Goal: Task Accomplishment & Management: Use online tool/utility

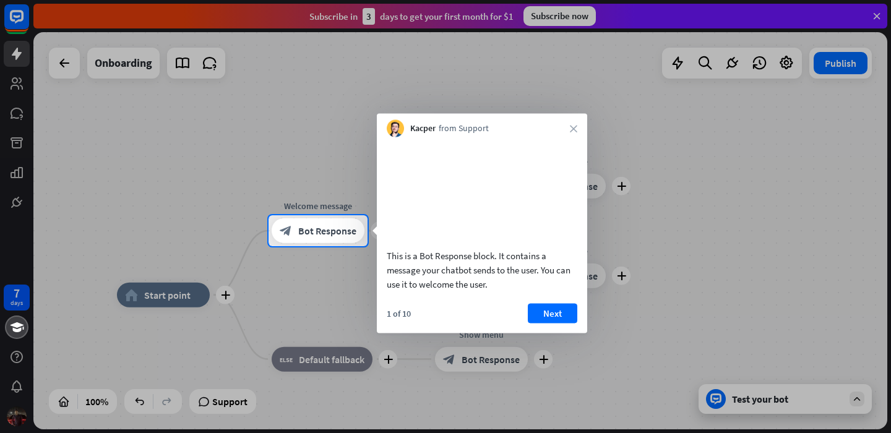
click at [170, 300] on div at bounding box center [445, 339] width 891 height 187
click at [550, 323] on button "Next" at bounding box center [553, 313] width 50 height 20
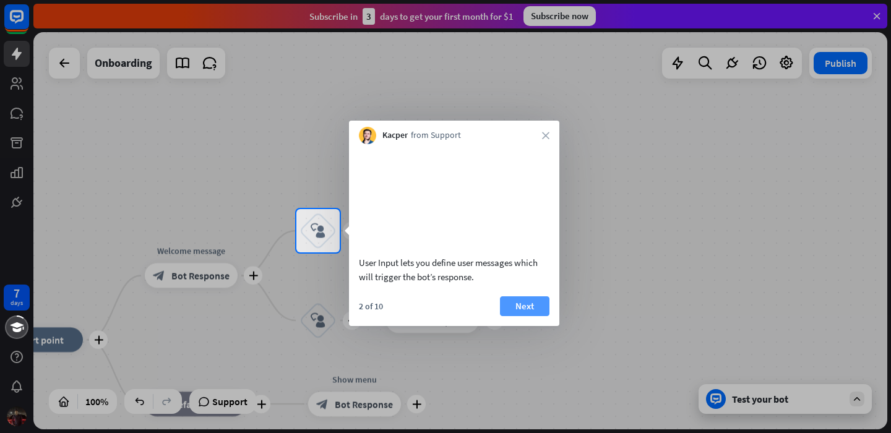
click at [538, 316] on button "Next" at bounding box center [525, 306] width 50 height 20
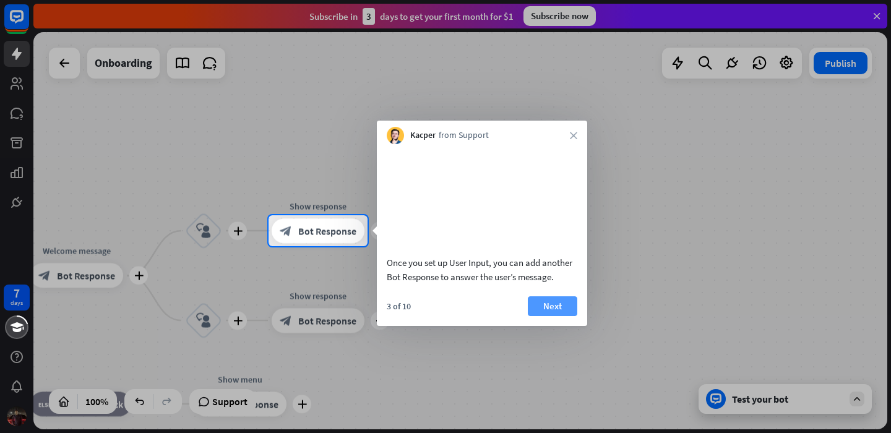
click at [538, 316] on button "Next" at bounding box center [553, 306] width 50 height 20
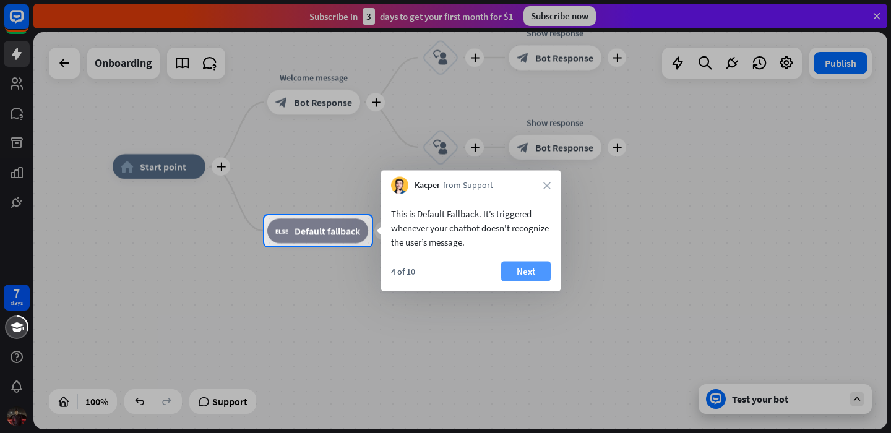
click at [529, 267] on button "Next" at bounding box center [526, 272] width 50 height 20
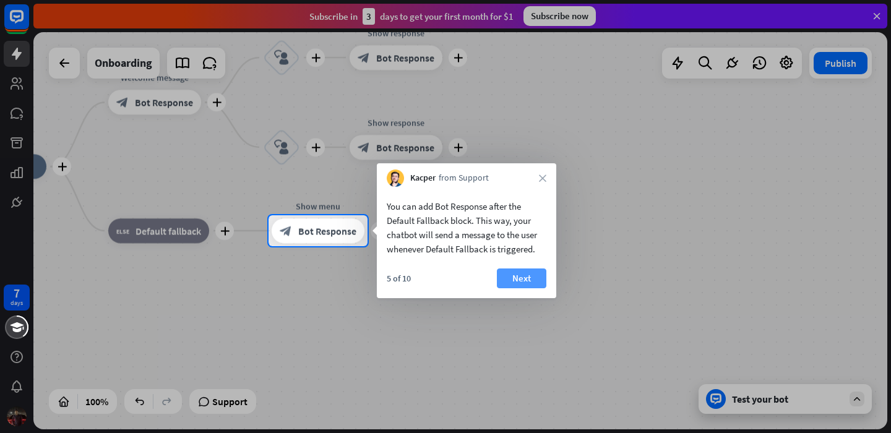
click at [529, 276] on button "Next" at bounding box center [522, 279] width 50 height 20
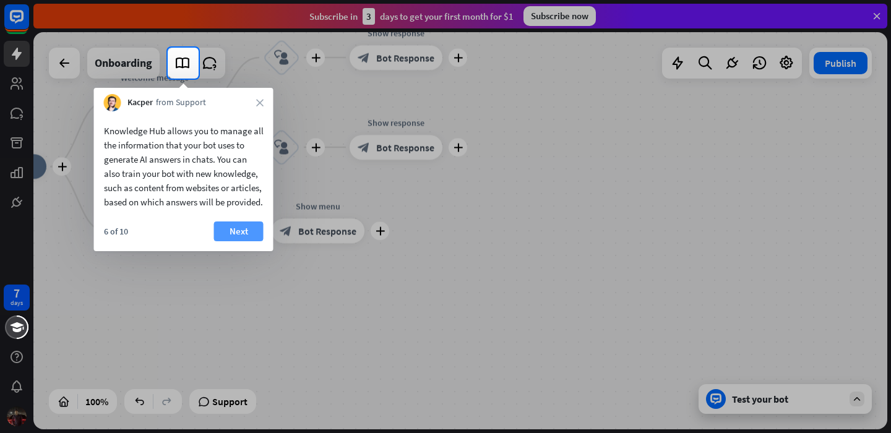
click at [248, 241] on button "Next" at bounding box center [239, 232] width 50 height 20
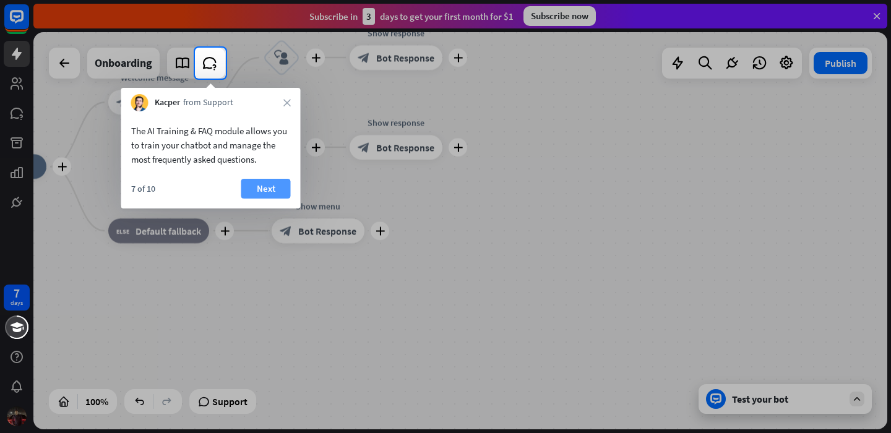
click at [264, 191] on button "Next" at bounding box center [266, 189] width 50 height 20
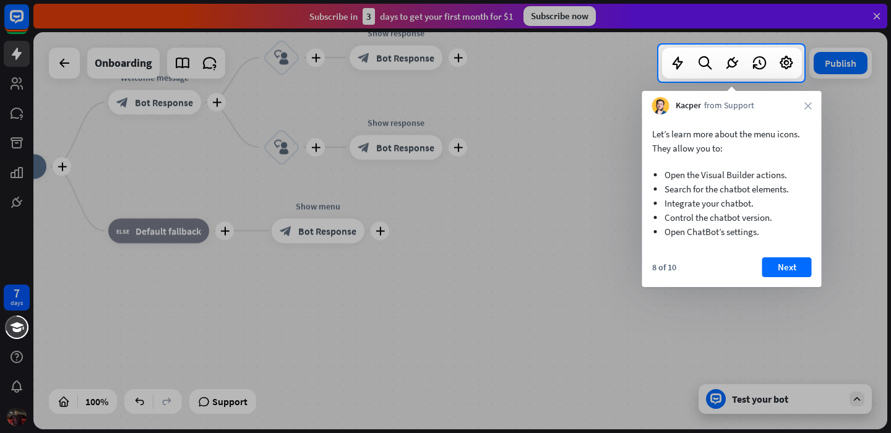
click at [807, 110] on div "Kacper from Support close" at bounding box center [731, 103] width 179 height 24
click at [772, 266] on button "Next" at bounding box center [788, 267] width 50 height 20
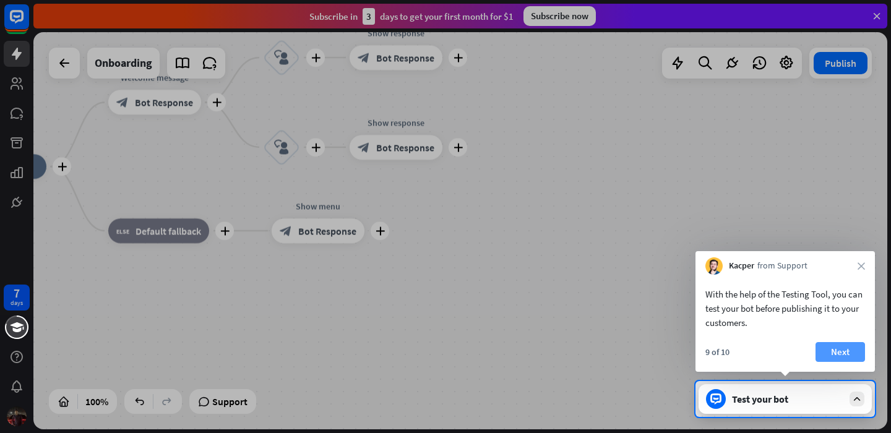
click at [831, 344] on button "Next" at bounding box center [841, 352] width 50 height 20
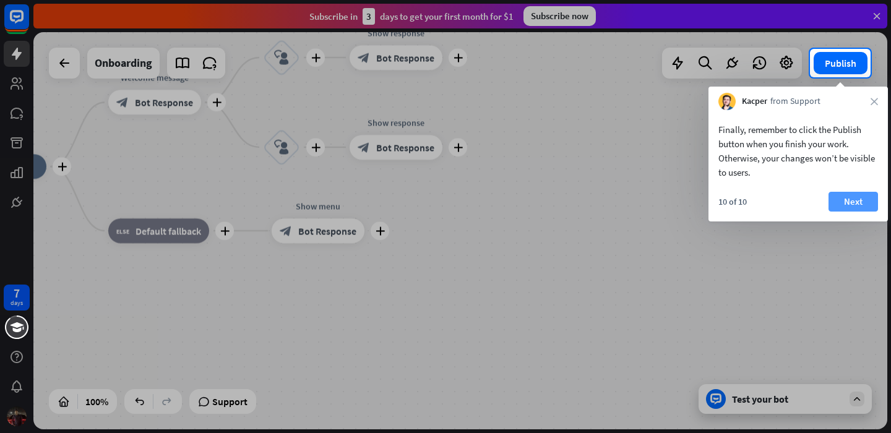
click at [845, 205] on button "Next" at bounding box center [854, 202] width 50 height 20
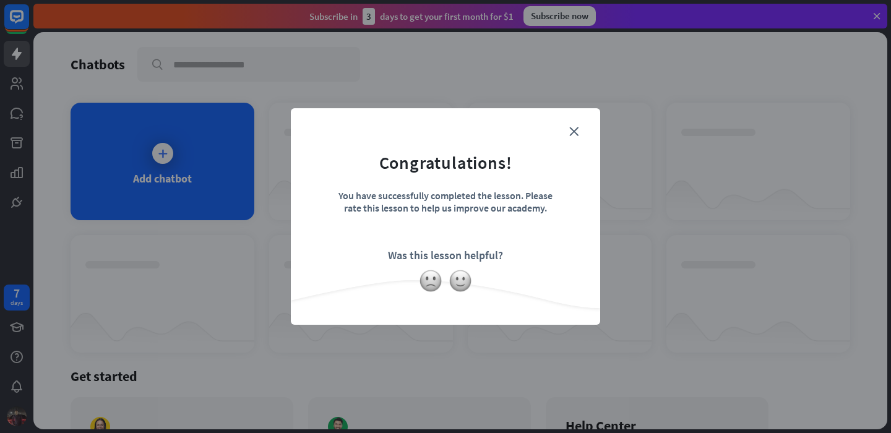
click at [562, 124] on form "Congratulations! You have successfully completed the lesson. Please rate this l…" at bounding box center [445, 198] width 279 height 148
click at [573, 131] on icon "close" at bounding box center [573, 131] width 9 height 9
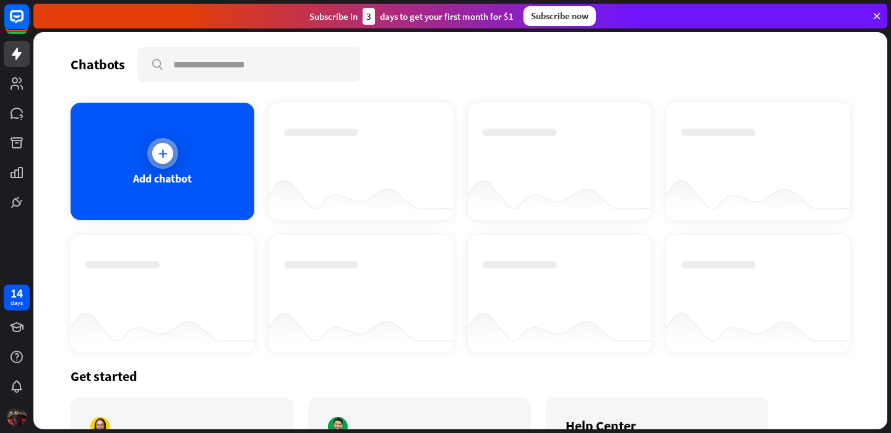
click at [193, 163] on div "Add chatbot" at bounding box center [163, 162] width 184 height 118
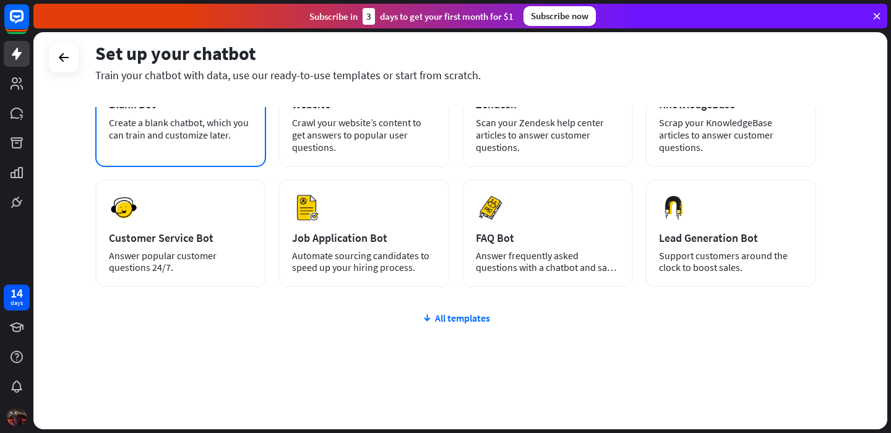
scroll to position [115, 0]
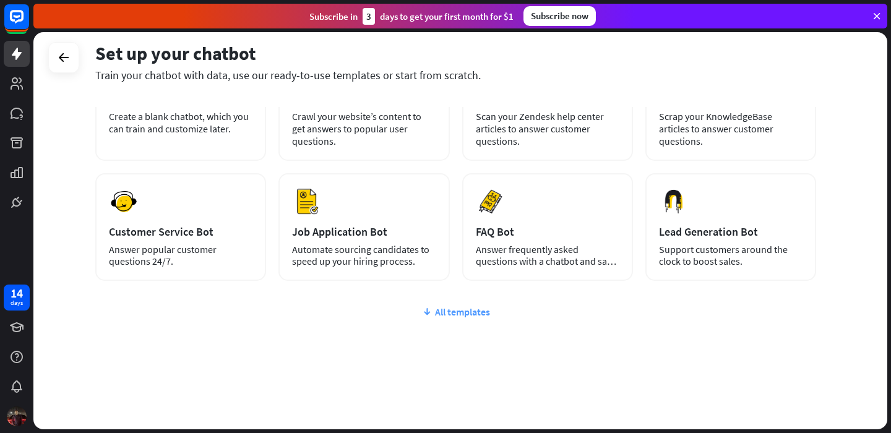
click at [440, 314] on div "All templates" at bounding box center [455, 312] width 721 height 12
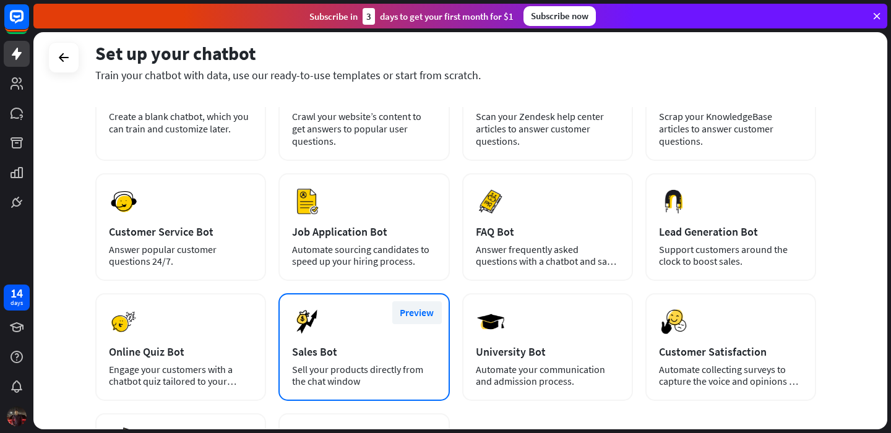
click at [413, 316] on button "Preview" at bounding box center [417, 312] width 50 height 23
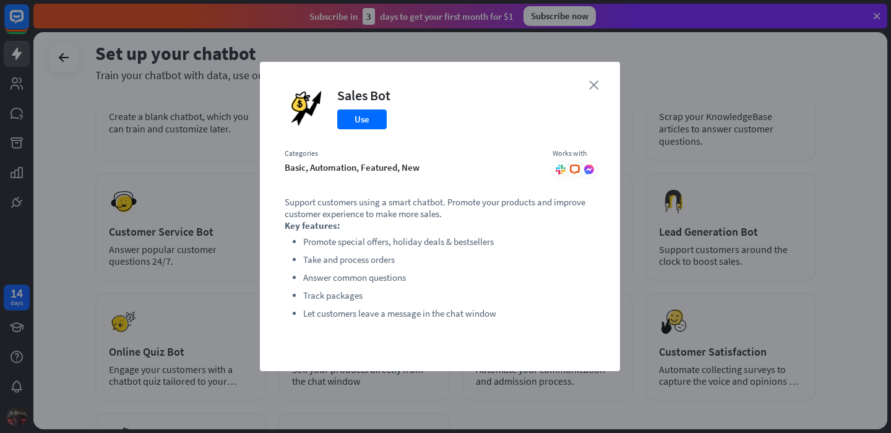
click at [589, 85] on icon "close" at bounding box center [593, 84] width 9 height 9
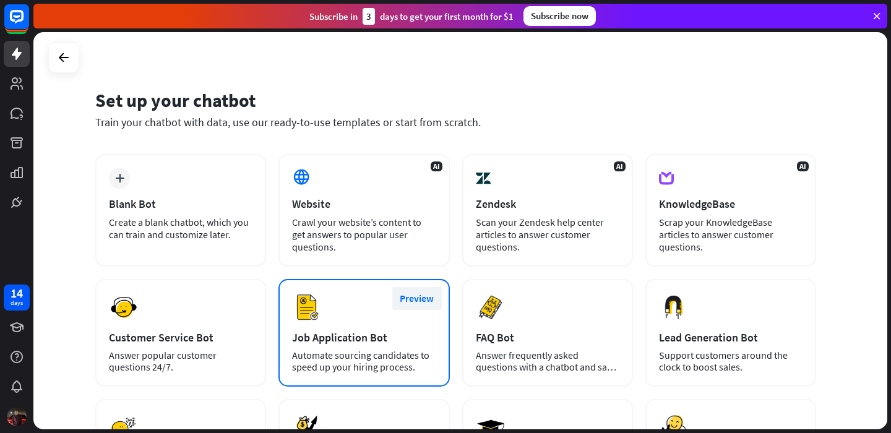
scroll to position [0, 0]
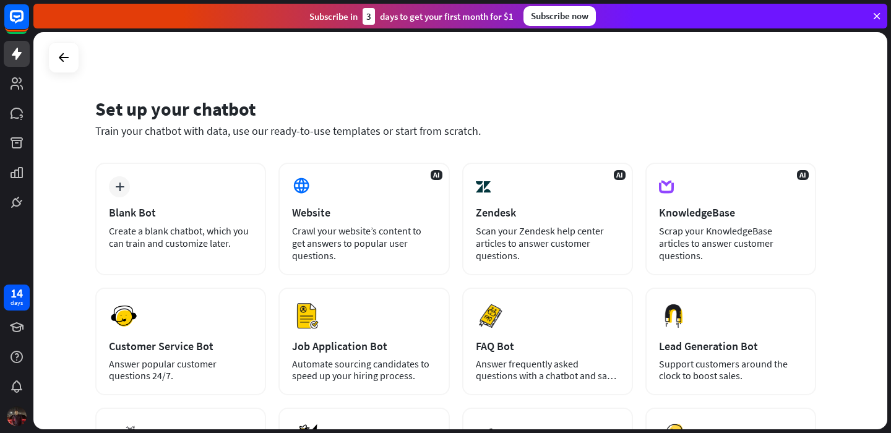
click at [193, 108] on div "Set up your chatbot" at bounding box center [455, 109] width 721 height 24
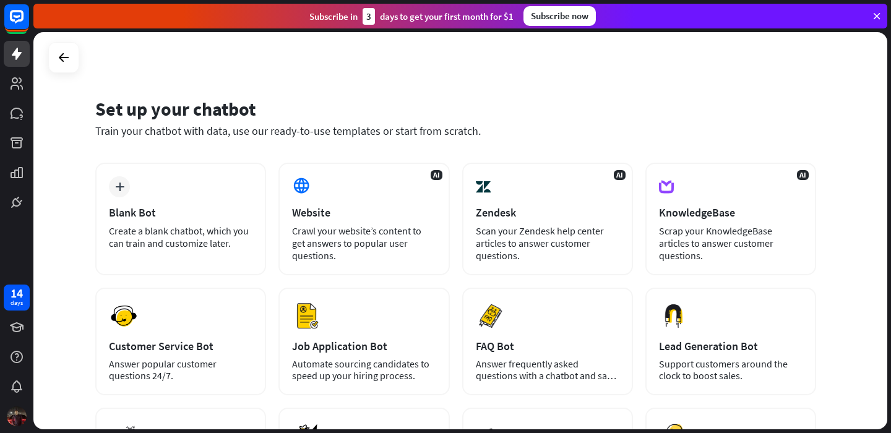
click at [193, 108] on div "Set up your chatbot" at bounding box center [455, 109] width 721 height 24
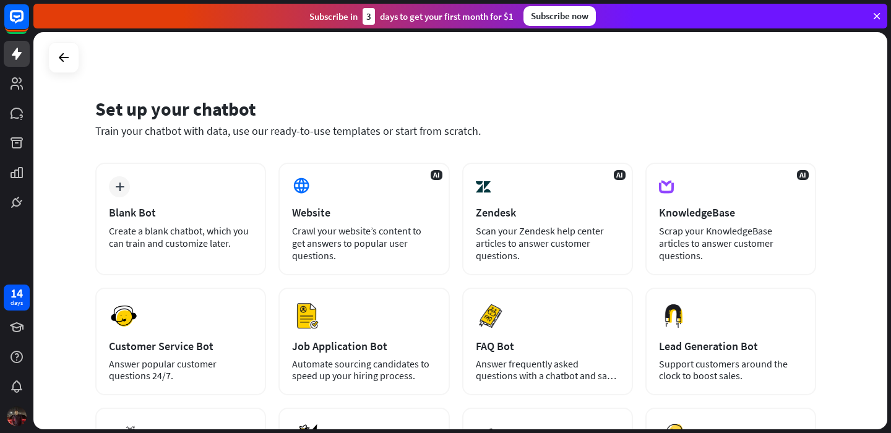
click at [193, 108] on div "Set up your chatbot" at bounding box center [455, 109] width 721 height 24
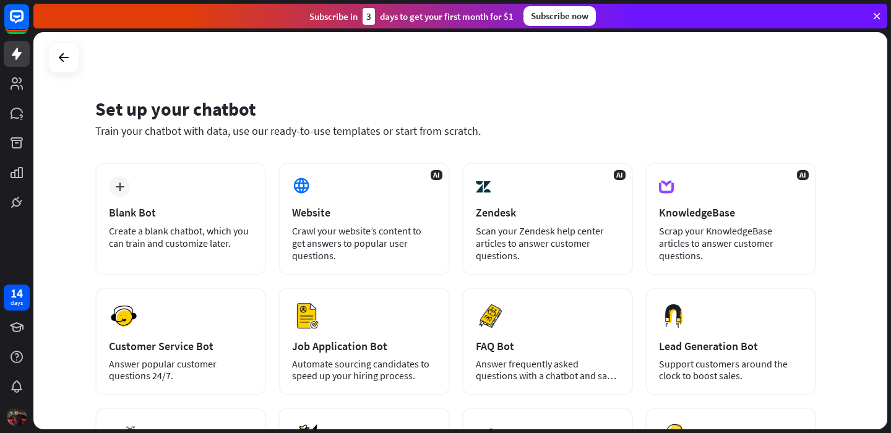
click at [193, 108] on div "Set up your chatbot" at bounding box center [455, 109] width 721 height 24
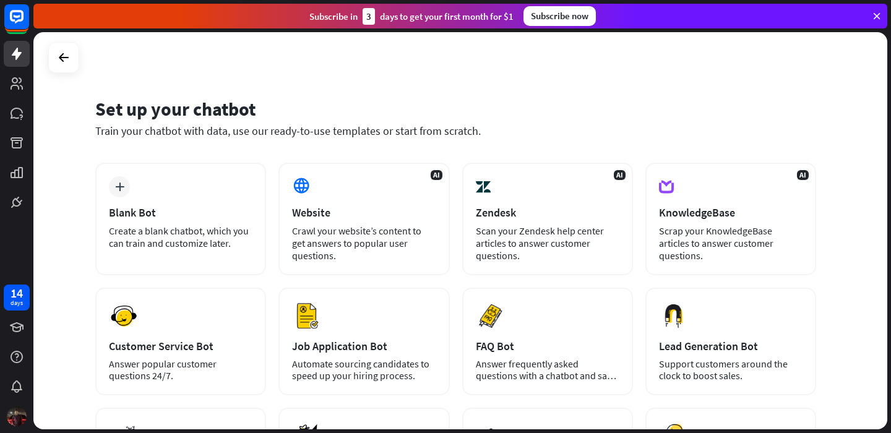
click at [193, 108] on div "Set up your chatbot" at bounding box center [455, 109] width 721 height 24
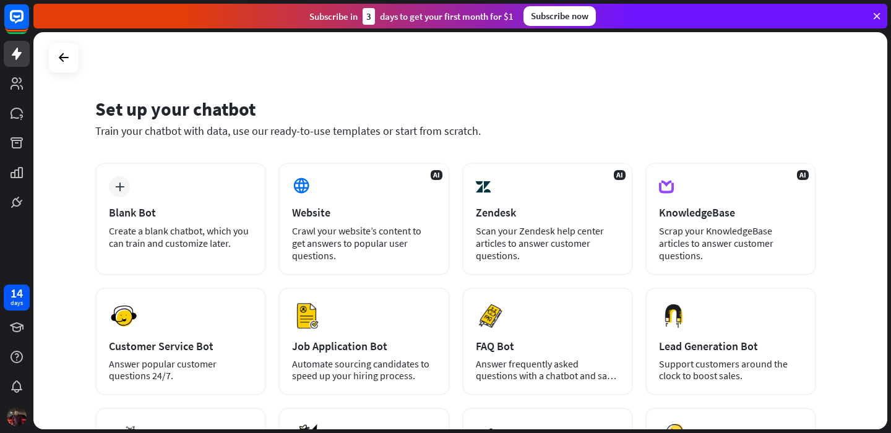
click at [193, 108] on div "Set up your chatbot" at bounding box center [455, 109] width 721 height 24
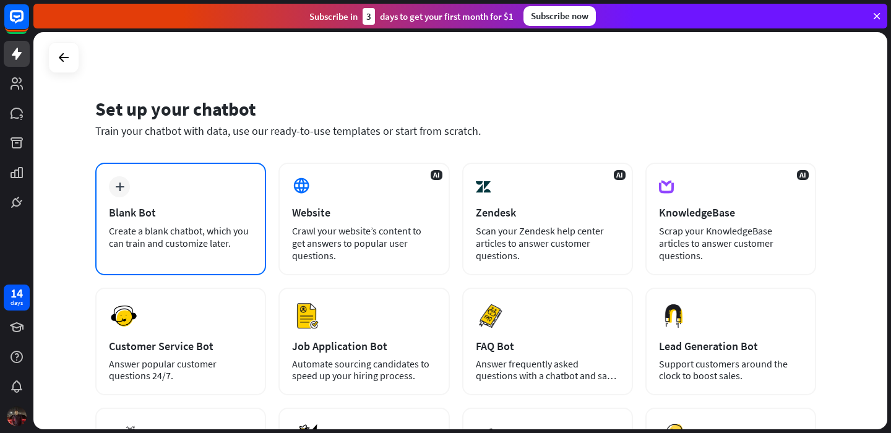
click at [170, 181] on div "plus Blank Bot Create a blank chatbot, which you can train and customize later." at bounding box center [180, 219] width 171 height 113
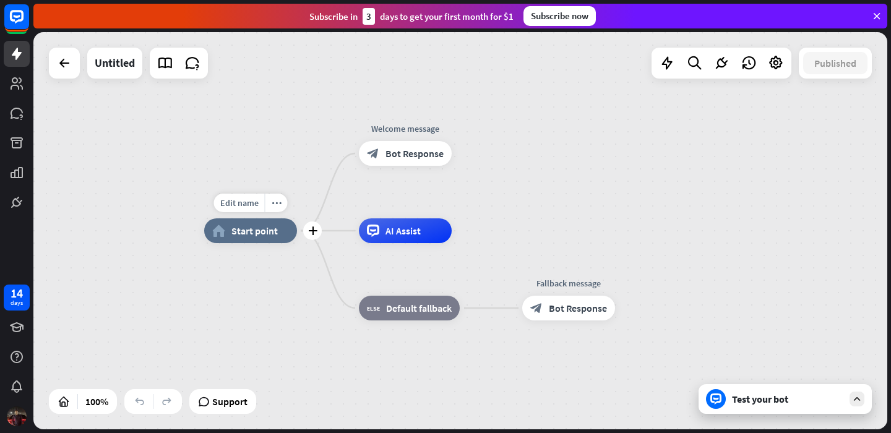
click at [255, 235] on span "Start point" at bounding box center [254, 231] width 46 height 12
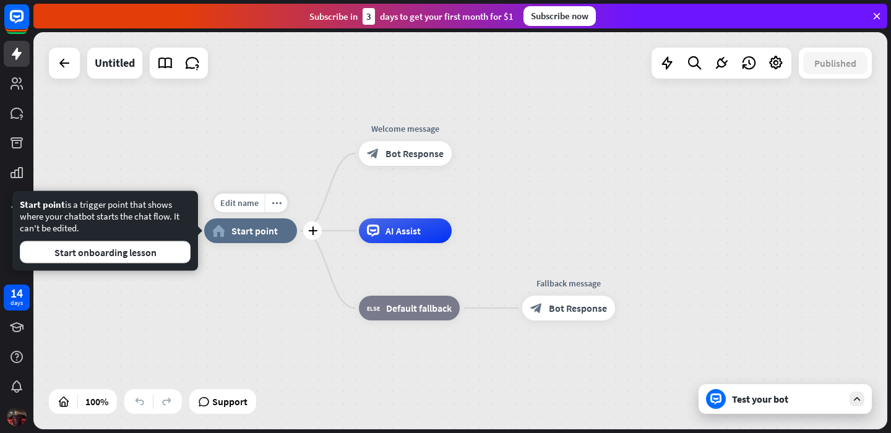
click at [255, 235] on span "Start point" at bounding box center [254, 231] width 46 height 12
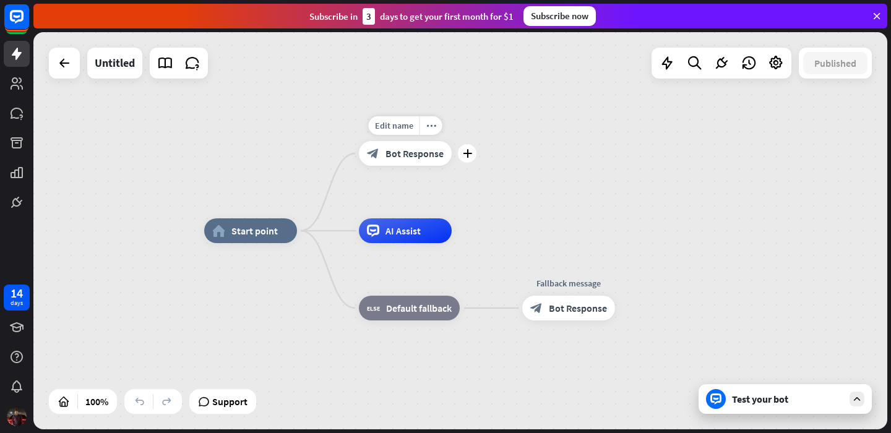
click at [400, 153] on span "Bot Response" at bounding box center [415, 153] width 58 height 12
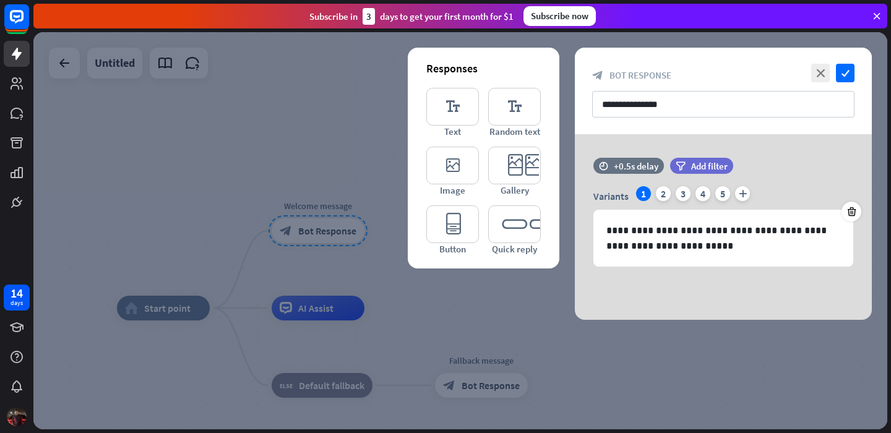
click at [356, 218] on div at bounding box center [460, 230] width 854 height 397
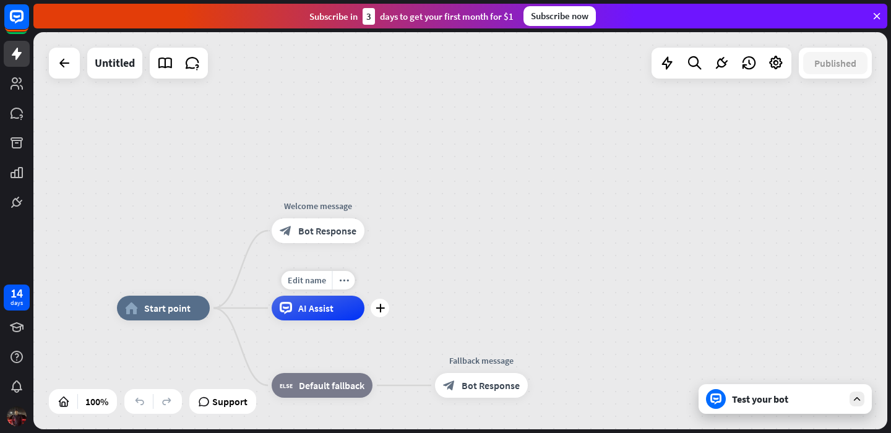
click at [316, 308] on span "AI Assist" at bounding box center [315, 308] width 35 height 12
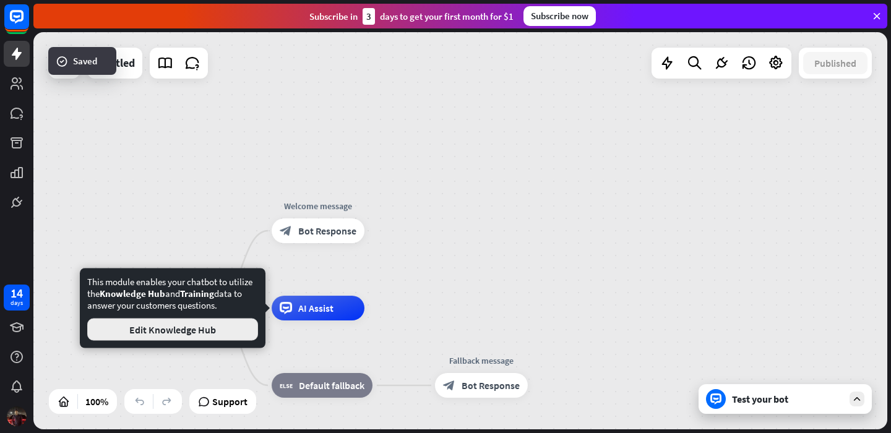
click at [207, 336] on button "Edit Knowledge Hub" at bounding box center [172, 330] width 171 height 22
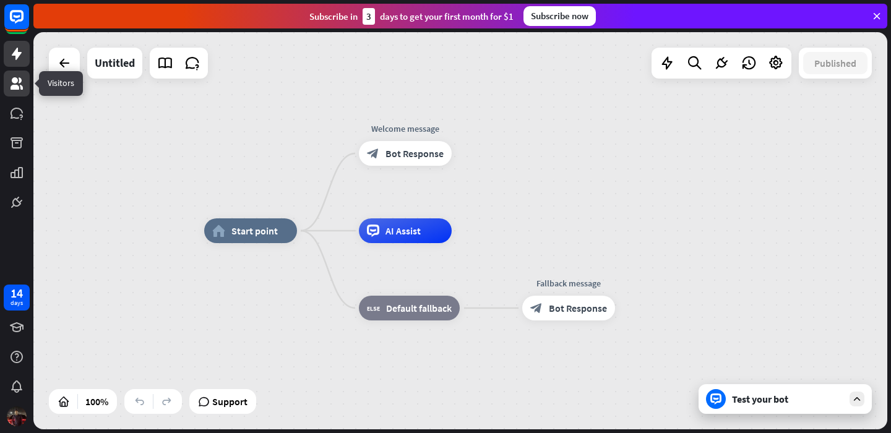
click at [13, 84] on icon at bounding box center [16, 83] width 15 height 15
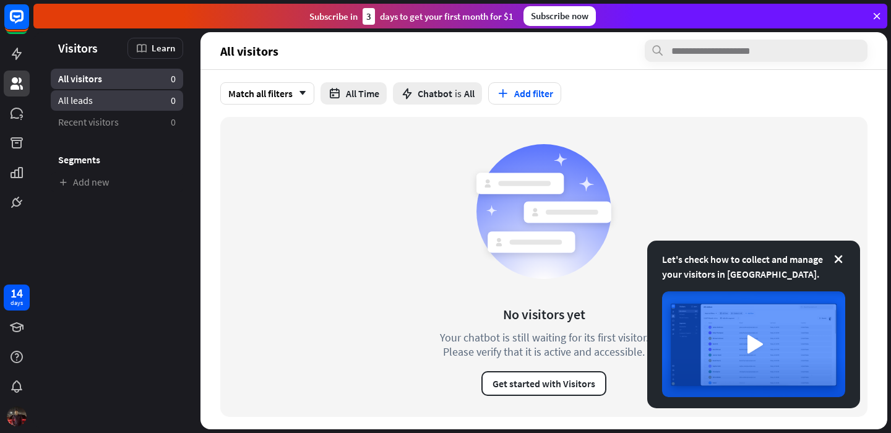
click at [84, 106] on span "All leads" at bounding box center [75, 100] width 35 height 13
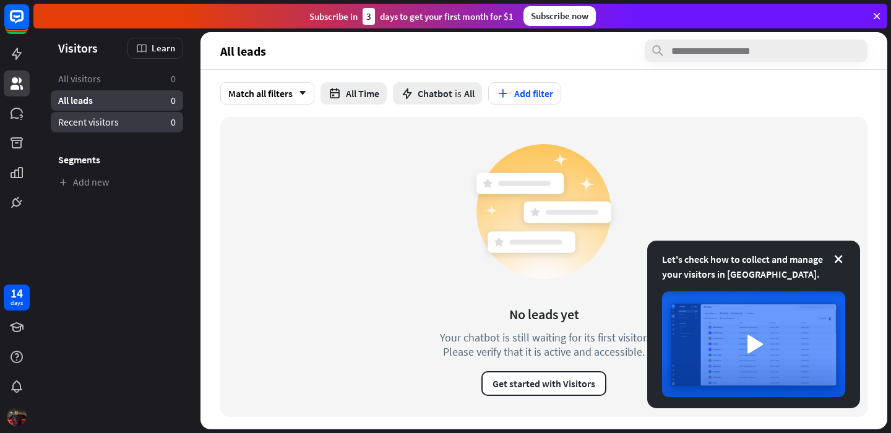
click at [84, 121] on span "Recent visitors" at bounding box center [88, 122] width 61 height 13
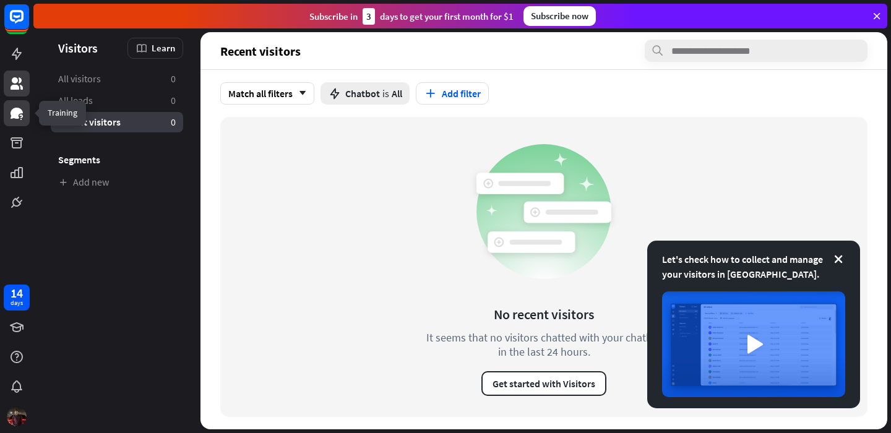
click at [14, 111] on icon at bounding box center [17, 113] width 12 height 11
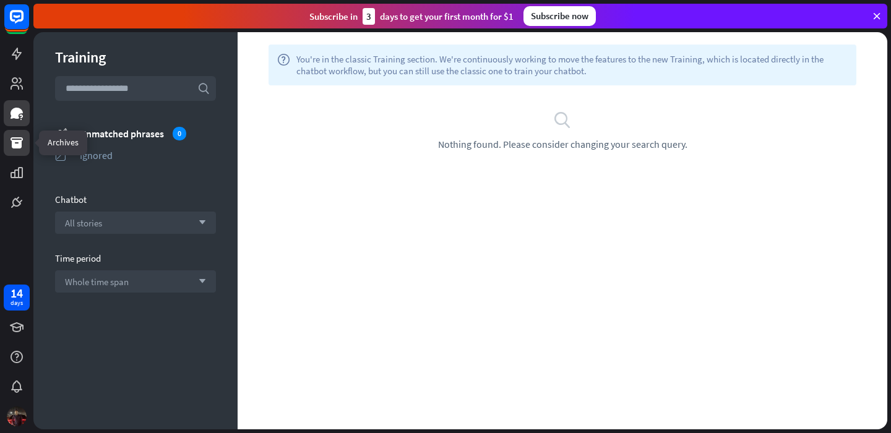
click at [15, 138] on icon at bounding box center [17, 142] width 12 height 11
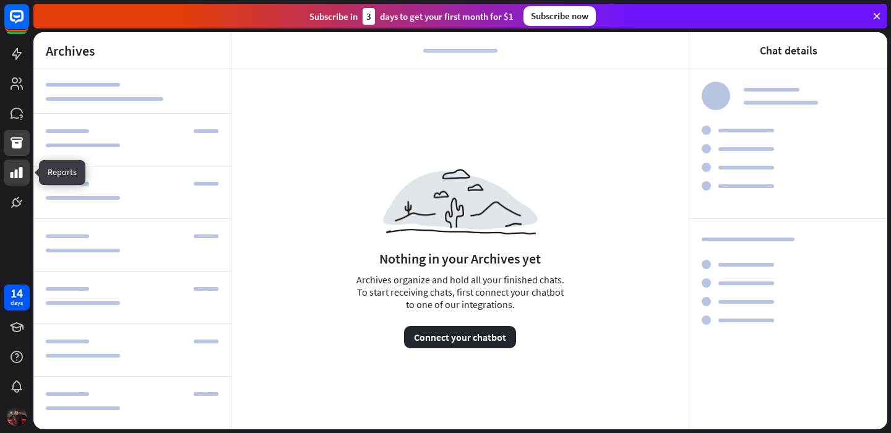
click at [21, 171] on icon at bounding box center [17, 172] width 12 height 11
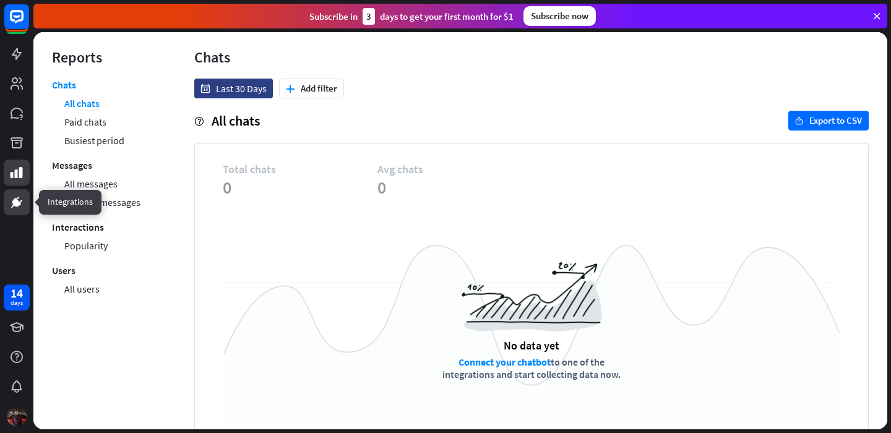
click at [14, 205] on icon at bounding box center [13, 206] width 4 height 3
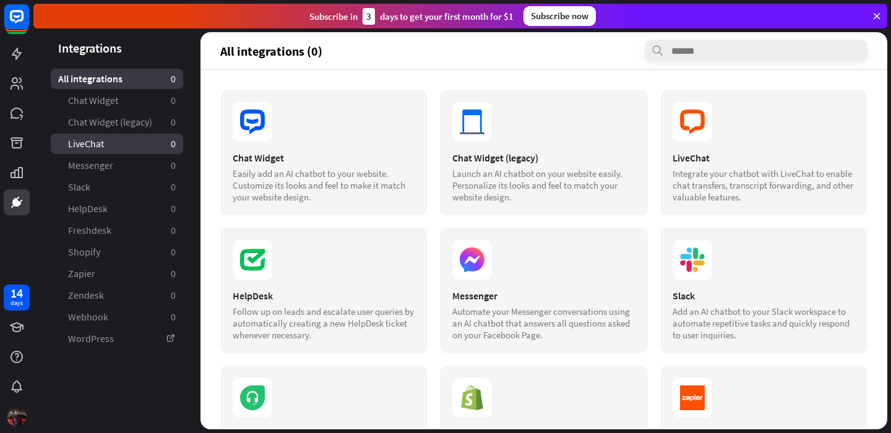
click at [98, 141] on span "LiveChat" at bounding box center [86, 143] width 36 height 13
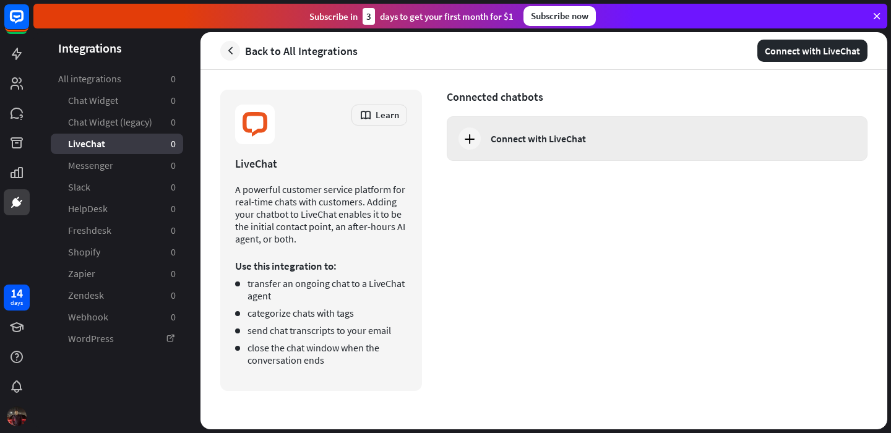
click at [513, 140] on div "Connect with LiveChat" at bounding box center [538, 138] width 95 height 12
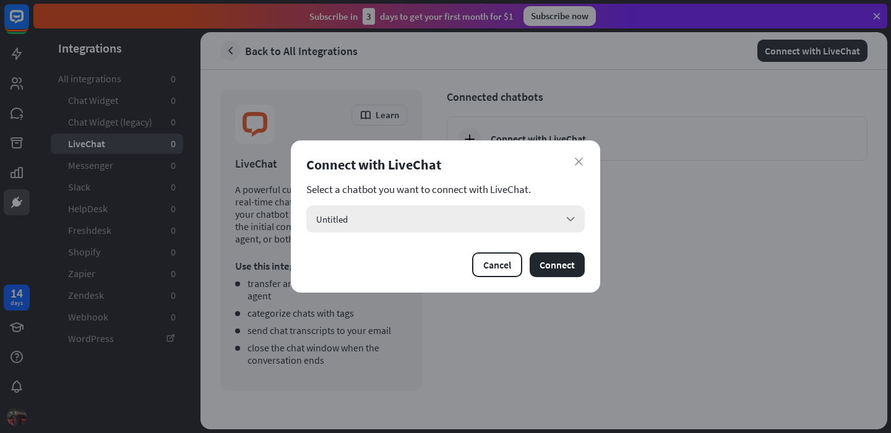
click at [461, 218] on div "Untitled arrow_down" at bounding box center [445, 218] width 279 height 27
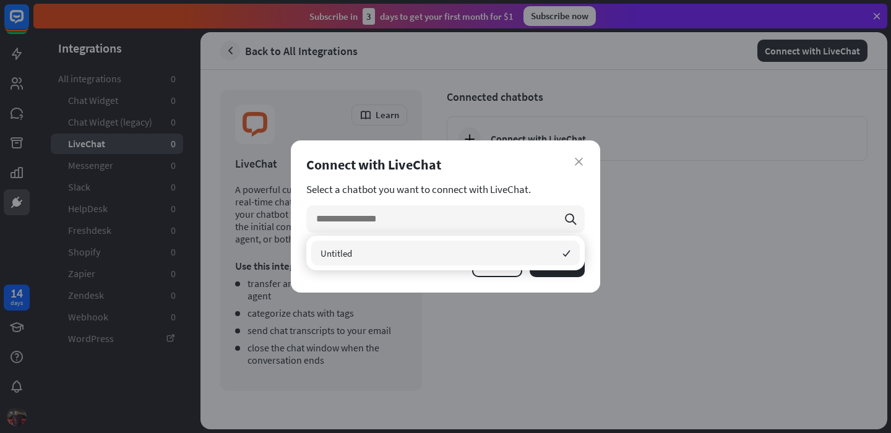
click at [404, 257] on div "Untitled checked" at bounding box center [445, 253] width 269 height 25
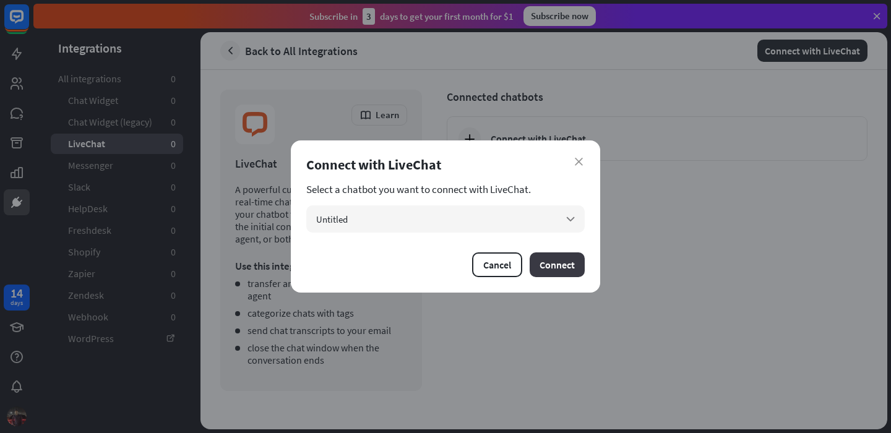
click at [556, 267] on button "Connect" at bounding box center [557, 265] width 55 height 25
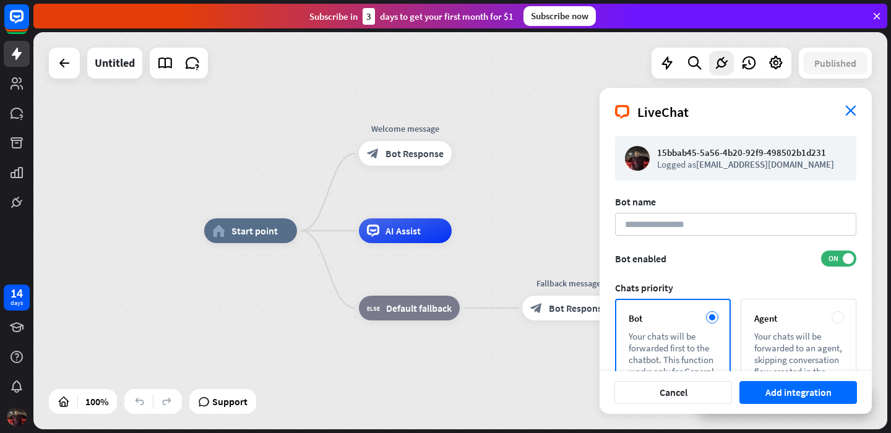
click at [855, 109] on icon "close" at bounding box center [851, 110] width 11 height 11
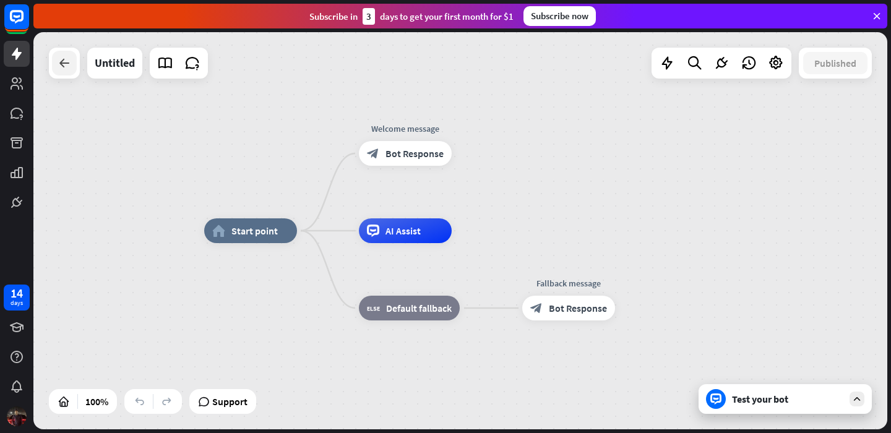
click at [66, 61] on icon at bounding box center [64, 63] width 15 height 15
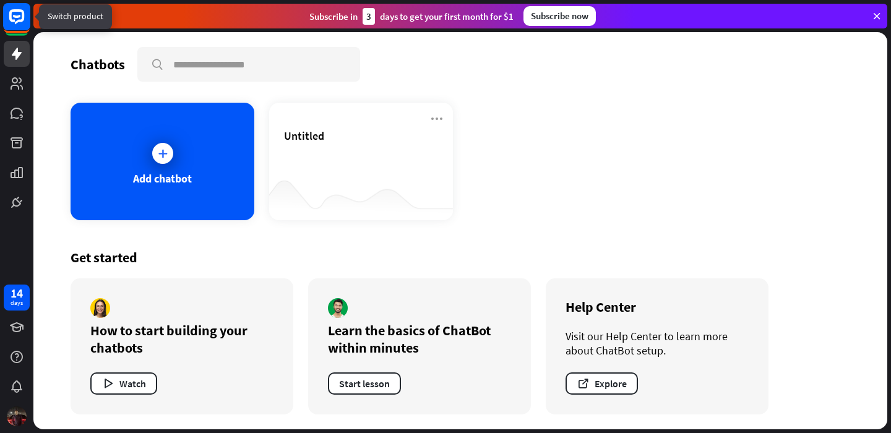
click at [22, 22] on rect at bounding box center [16, 16] width 27 height 27
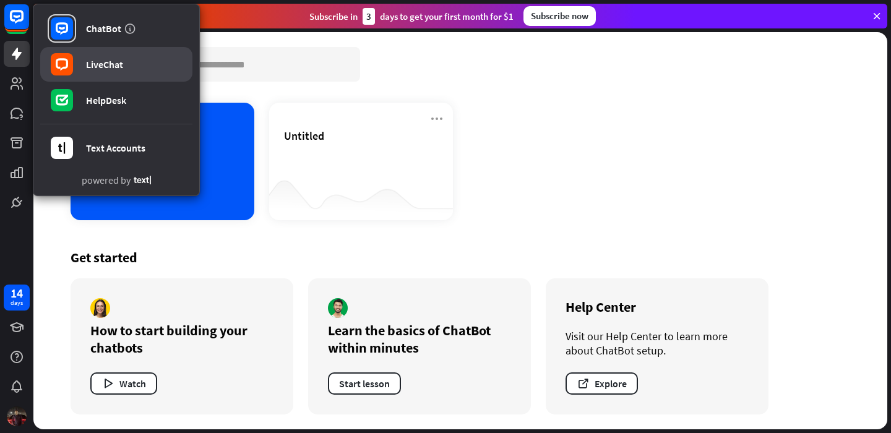
click at [126, 59] on link "LiveChat" at bounding box center [116, 64] width 152 height 35
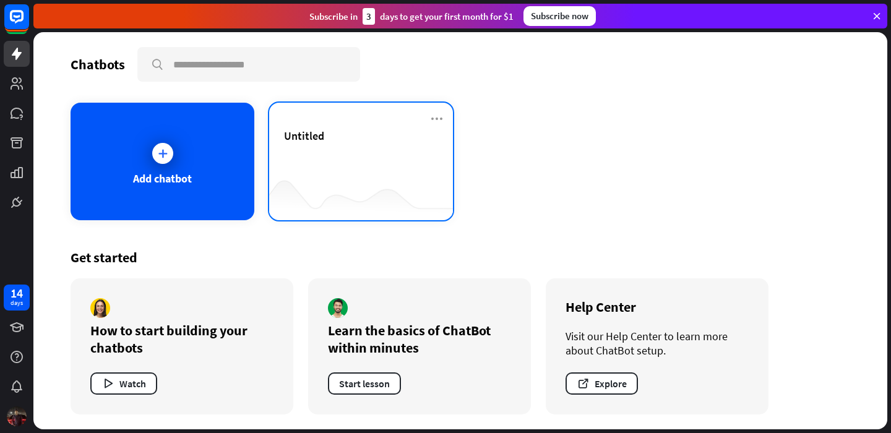
click at [317, 170] on div "Untitled" at bounding box center [361, 150] width 154 height 43
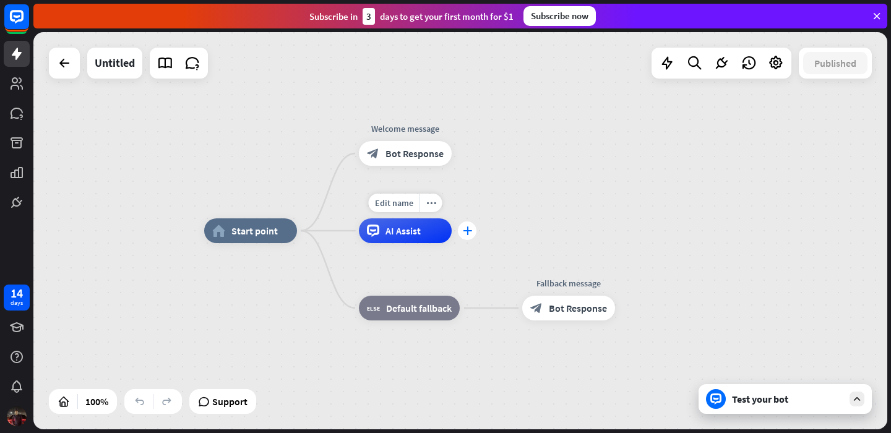
click at [461, 238] on div "plus" at bounding box center [467, 231] width 19 height 19
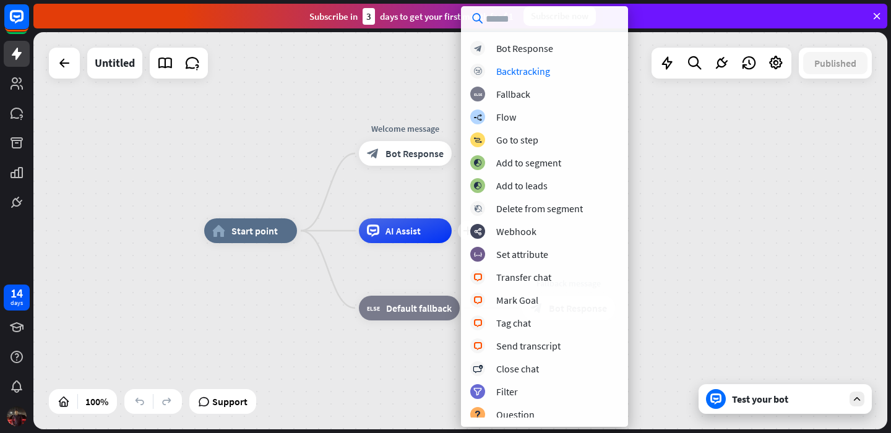
click at [378, 78] on div "home_2 Start point Welcome message block_bot_response Bot Response plus AI Assi…" at bounding box center [460, 230] width 854 height 397
